Goal: Transaction & Acquisition: Obtain resource

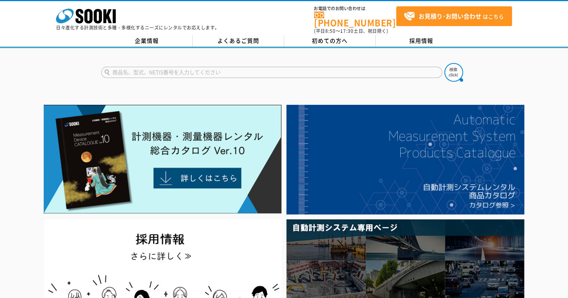
click at [272, 71] on input "text" at bounding box center [271, 72] width 341 height 11
type input "ライダー"
click at [444, 63] on button at bounding box center [453, 72] width 19 height 19
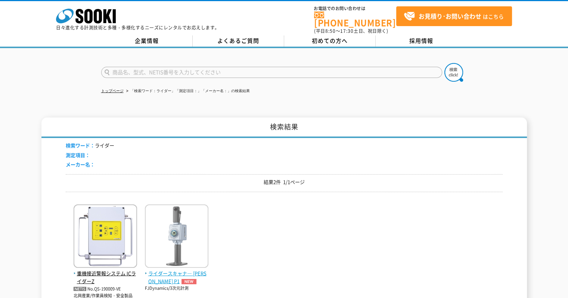
click at [192, 233] on img at bounding box center [176, 237] width 63 height 65
